Goal: Register for event/course

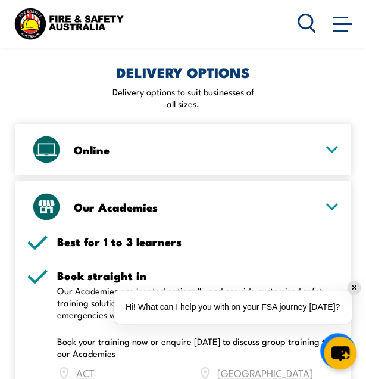
scroll to position [2011, 0]
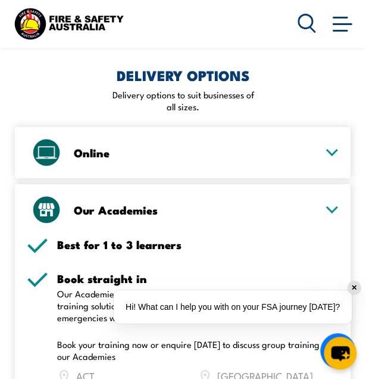
click at [330, 155] on icon at bounding box center [332, 152] width 11 height 5
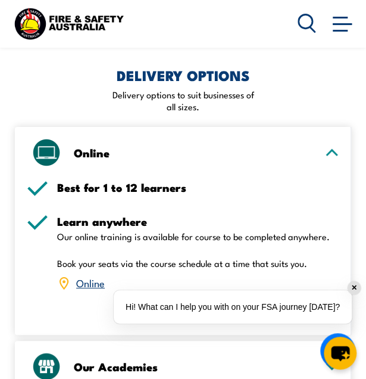
click at [95, 290] on link "Online" at bounding box center [90, 282] width 29 height 14
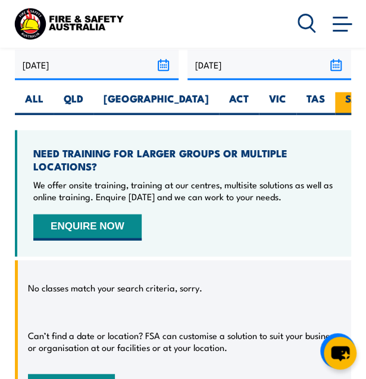
click at [335, 107] on label "SA" at bounding box center [352, 103] width 34 height 23
click at [359, 100] on input "SA" at bounding box center [363, 96] width 8 height 8
radio input "true"
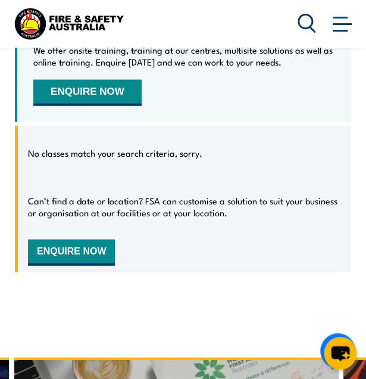
scroll to position [2735, 0]
